Goal: Download file/media

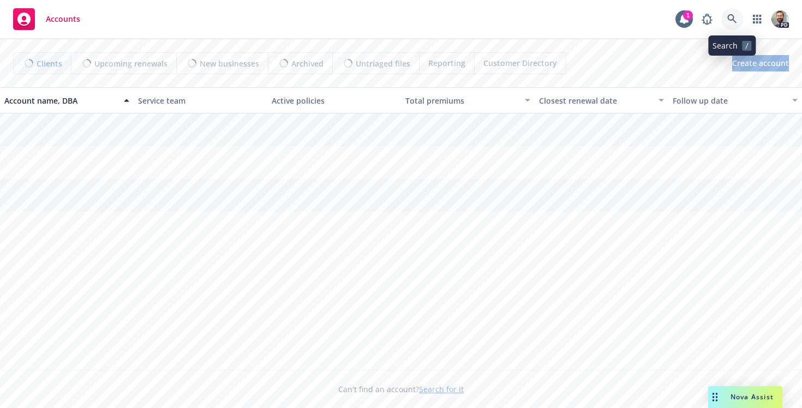
click at [730, 18] on icon at bounding box center [733, 19] width 10 height 10
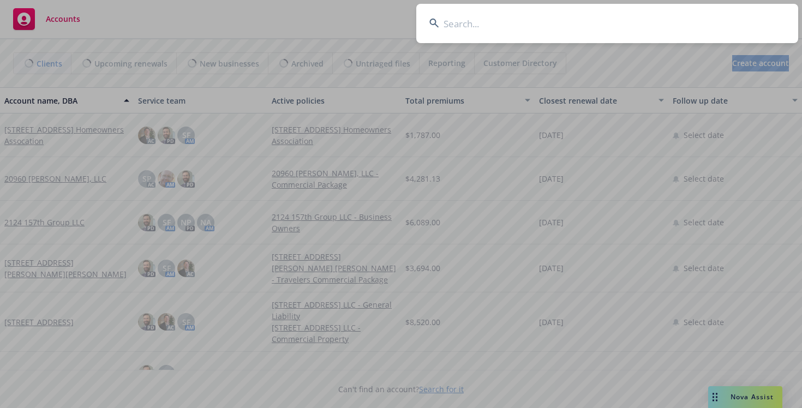
click at [603, 26] on input at bounding box center [607, 23] width 382 height 39
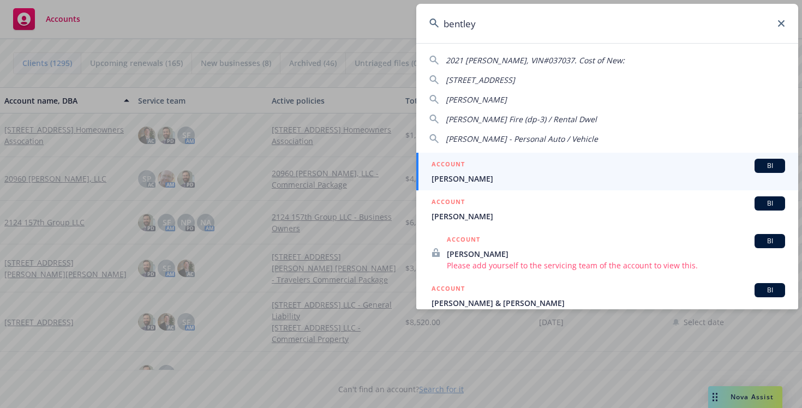
type input "bentley"
click at [518, 170] on div "ACCOUNT BI" at bounding box center [609, 166] width 354 height 14
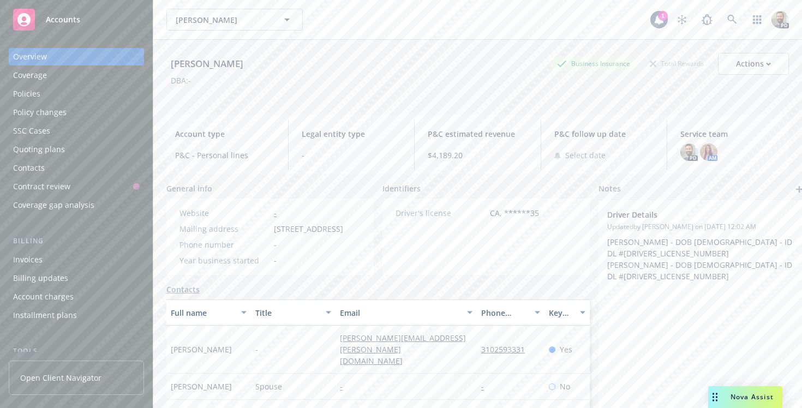
click at [41, 98] on div "Policies" at bounding box center [76, 93] width 127 height 17
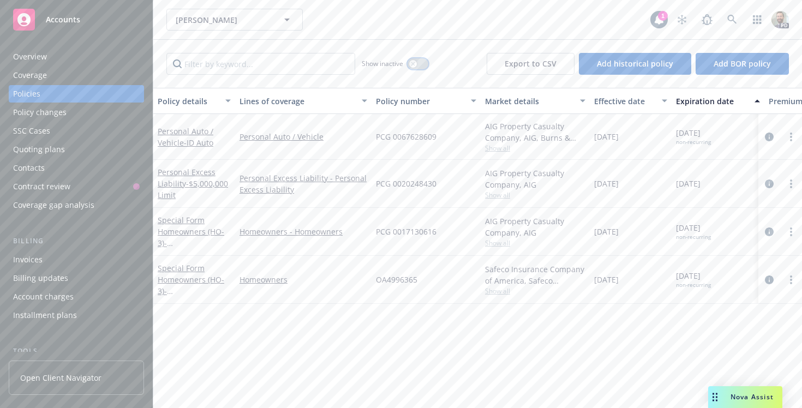
click at [415, 64] on div "button" at bounding box center [413, 64] width 8 height 8
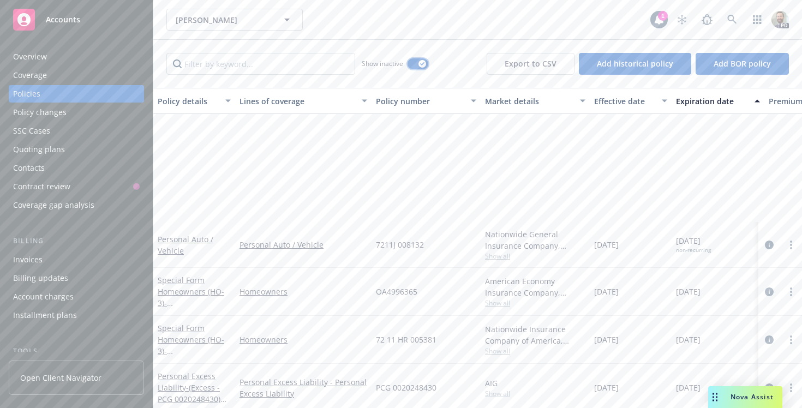
scroll to position [1003, 0]
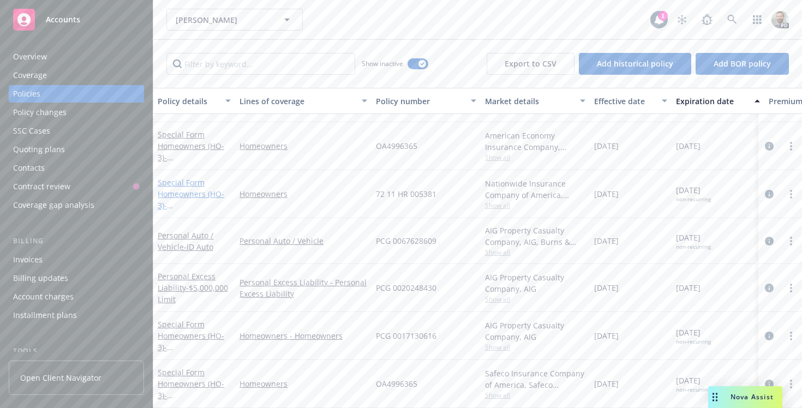
click at [187, 184] on link "Special Form Homeowners (HO-3) - [STREET_ADDRESS][PERSON_NAME]" at bounding box center [192, 205] width 69 height 56
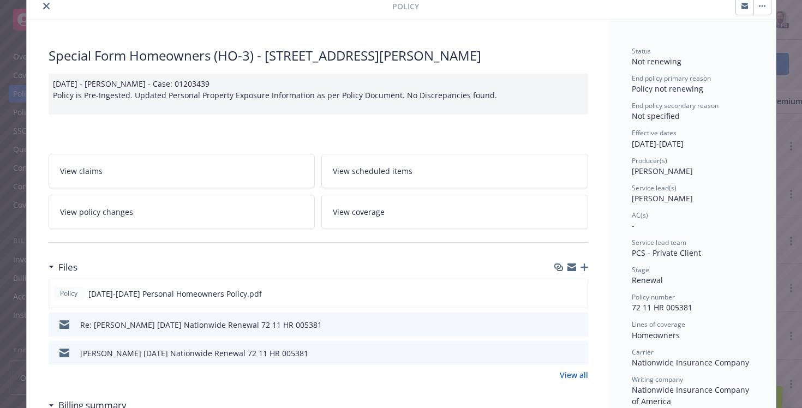
scroll to position [53, 0]
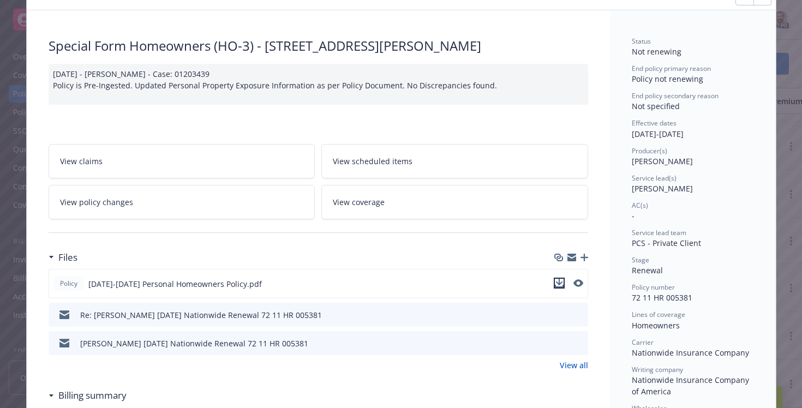
click at [557, 282] on icon "download file" at bounding box center [559, 283] width 9 height 9
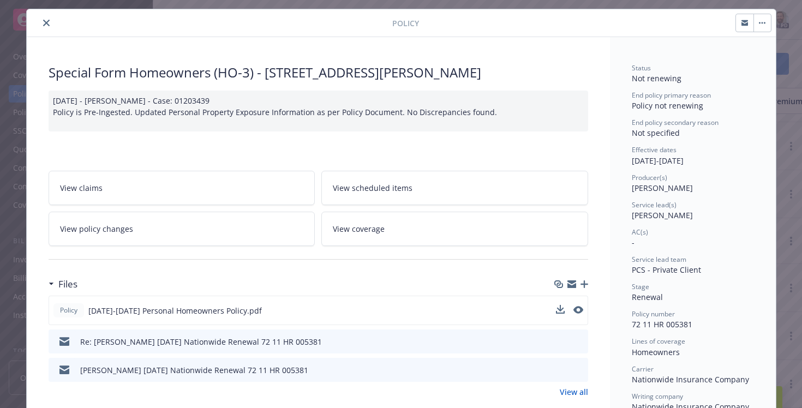
scroll to position [13, 0]
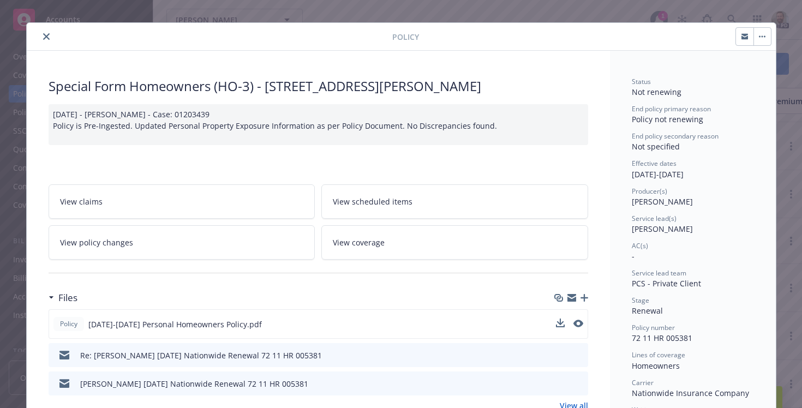
click at [46, 35] on icon "close" at bounding box center [46, 36] width 7 height 7
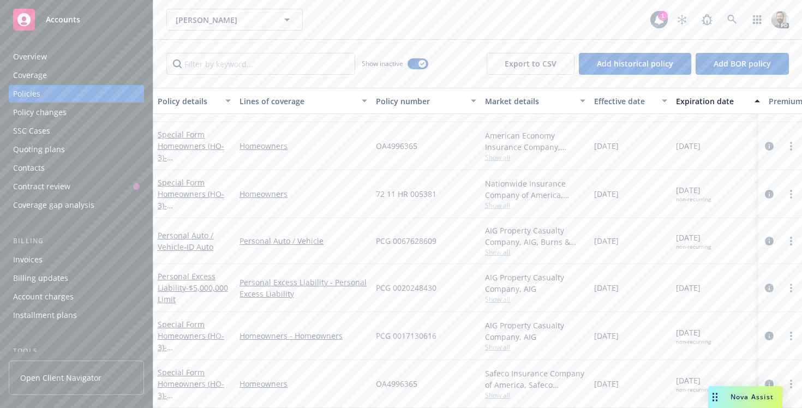
click at [31, 56] on div "Overview" at bounding box center [30, 56] width 34 height 17
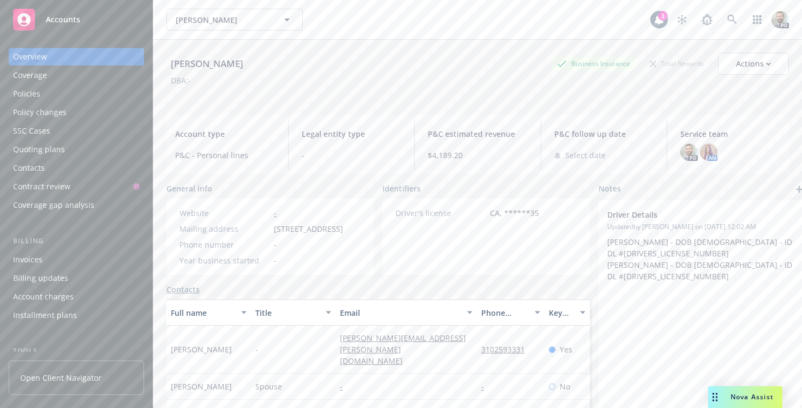
scroll to position [6, 0]
